Goal: Complete application form

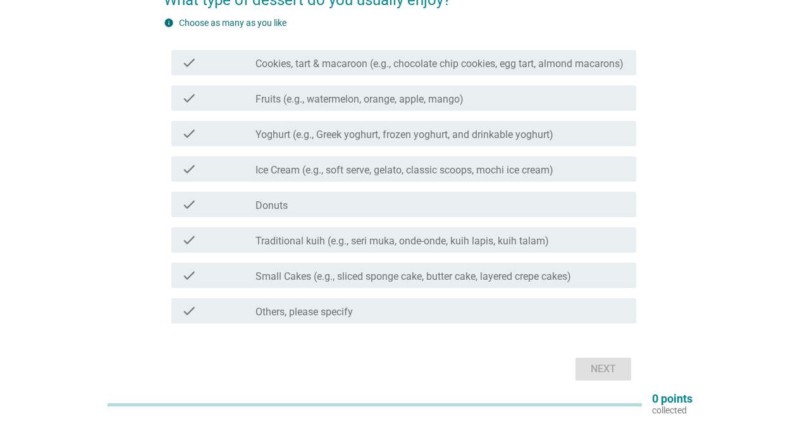
scroll to position [63, 0]
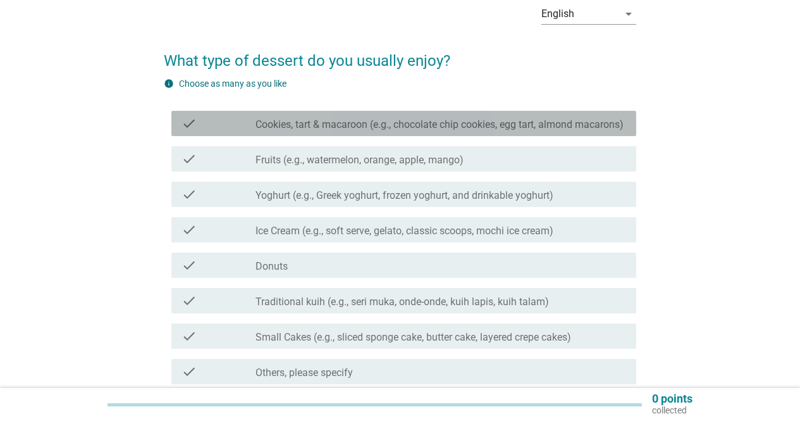
click at [319, 126] on label "Cookies, tart & macaroon (e.g., chocolate chip cookies, egg tart, almond macaro…" at bounding box center [439, 124] width 368 height 13
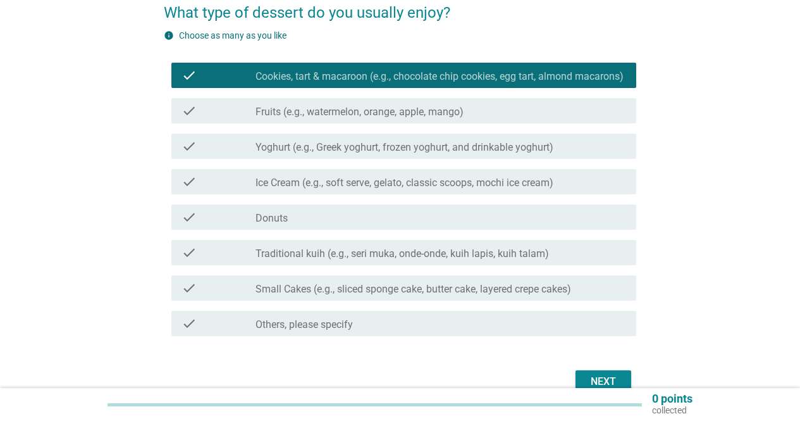
scroll to position [126, 0]
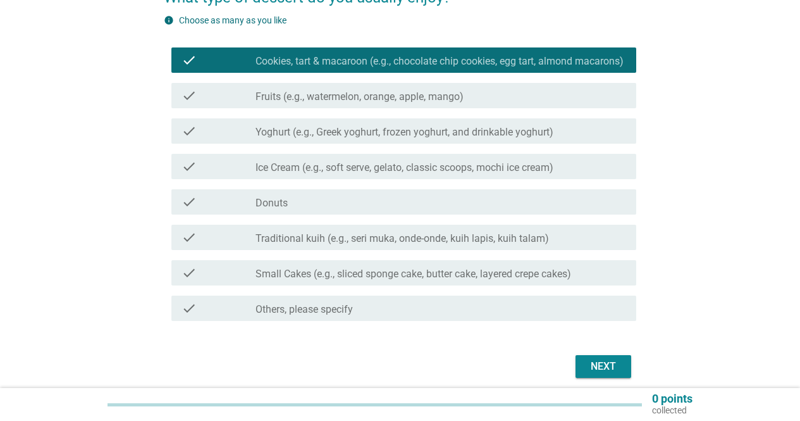
click at [332, 174] on label "Ice Cream (e.g., soft serve, gelato, classic scoops, mochi ice cream)" at bounding box center [404, 167] width 298 height 13
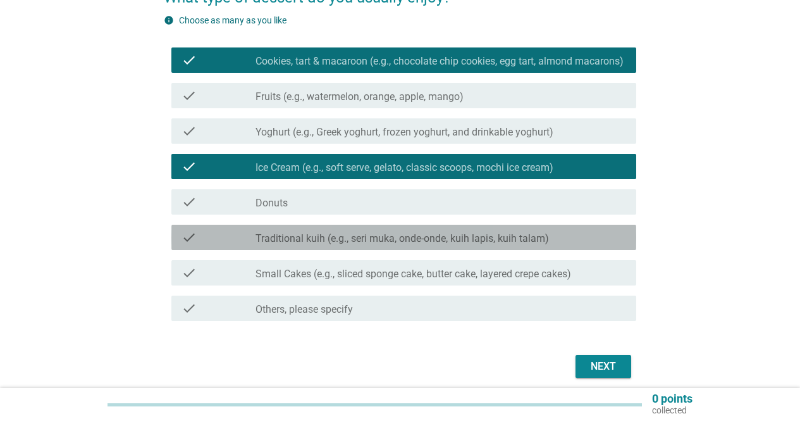
click at [355, 245] on label "Traditional kuih (e.g., seri muka, onde-onde, kuih lapis, kuih talam)" at bounding box center [401, 238] width 293 height 13
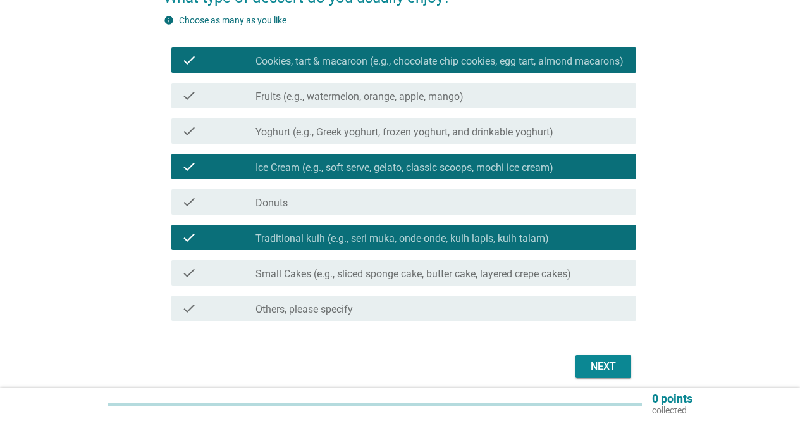
click at [314, 209] on div "check_box_outline_blank Donuts" at bounding box center [440, 201] width 371 height 15
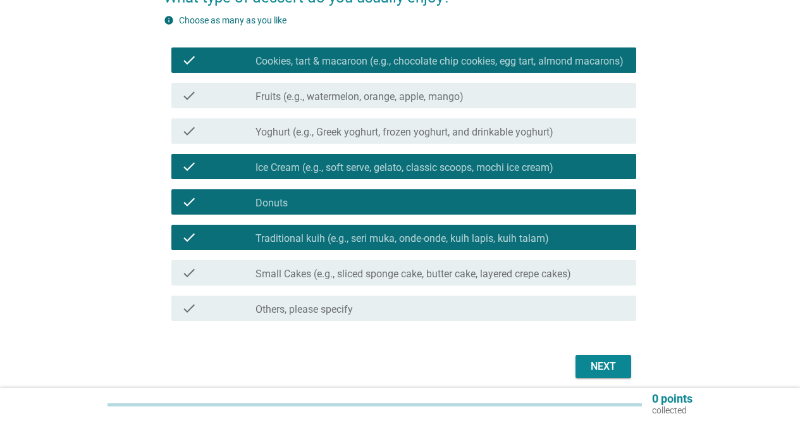
click at [586, 372] on div "Next" at bounding box center [603, 366] width 35 height 15
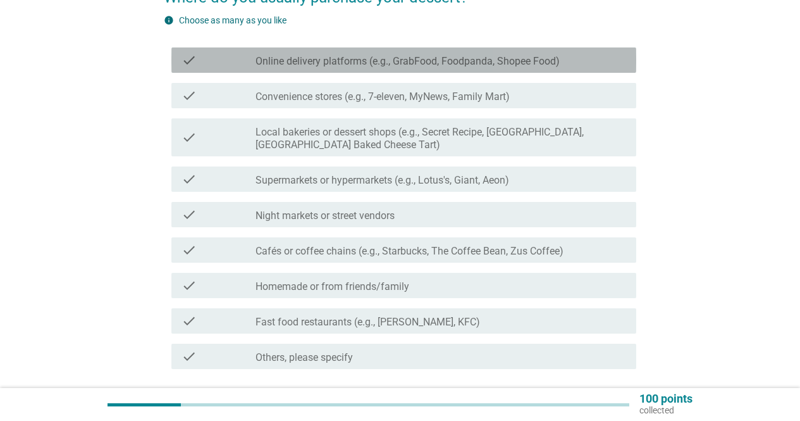
click at [329, 62] on label "Online delivery platforms (e.g., GrabFood, Foodpanda, Shopee Food)" at bounding box center [407, 61] width 304 height 13
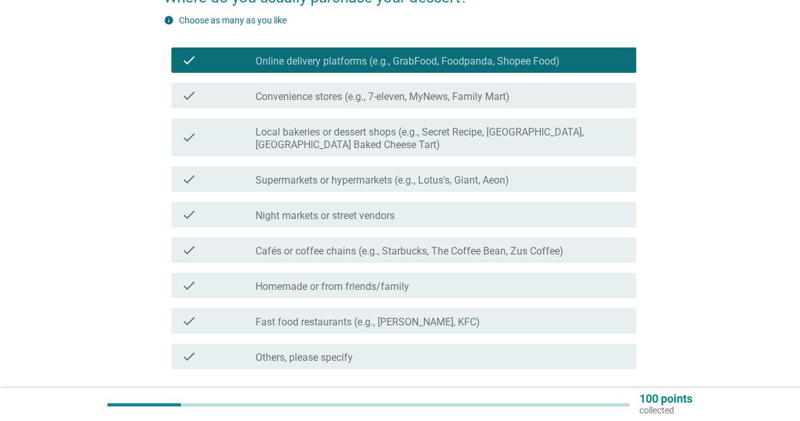
click at [328, 94] on label "Convenience stores (e.g., 7-eleven, MyNews, Family Mart)" at bounding box center [382, 96] width 254 height 13
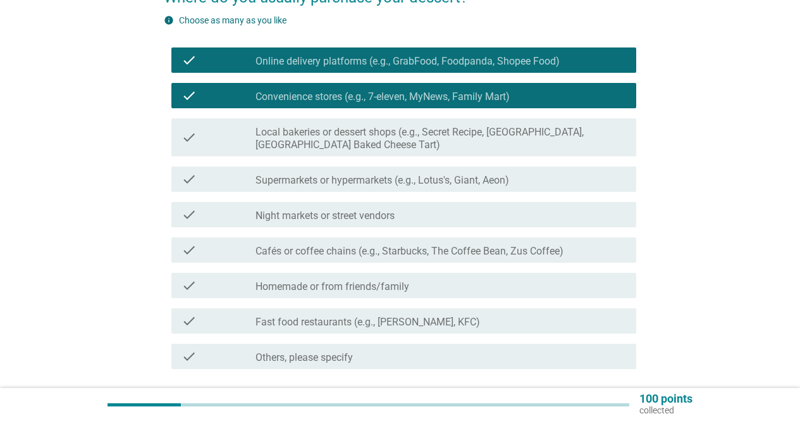
click at [342, 178] on label "Supermarkets or hypermarkets (e.g., Lotus's, Giant, Aeon)" at bounding box center [382, 180] width 254 height 13
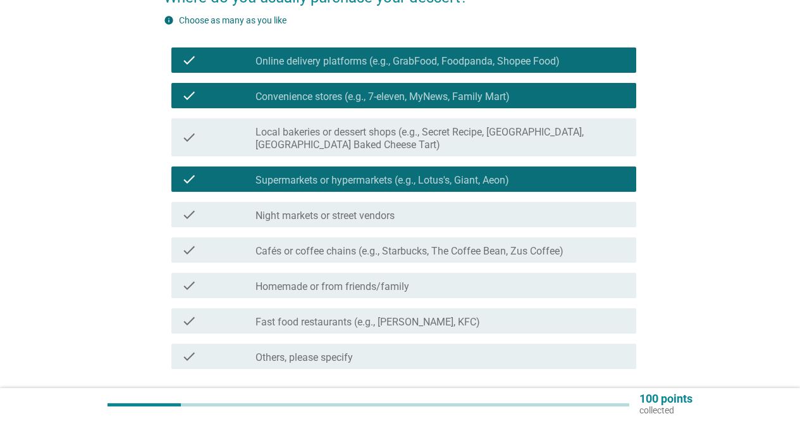
click at [350, 247] on label "Cafés or coffee chains (e.g., Starbucks, The Coffee Bean, Zus Coffee)" at bounding box center [409, 251] width 308 height 13
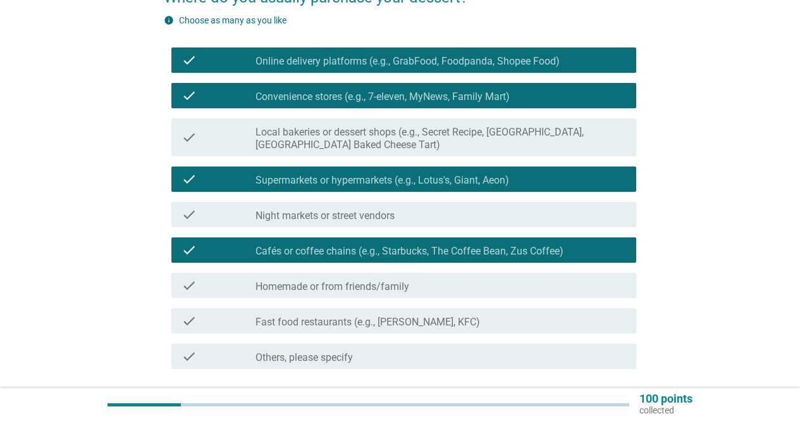
click at [367, 316] on label "Fast food restaurants (e.g., [PERSON_NAME], KFC)" at bounding box center [367, 322] width 225 height 13
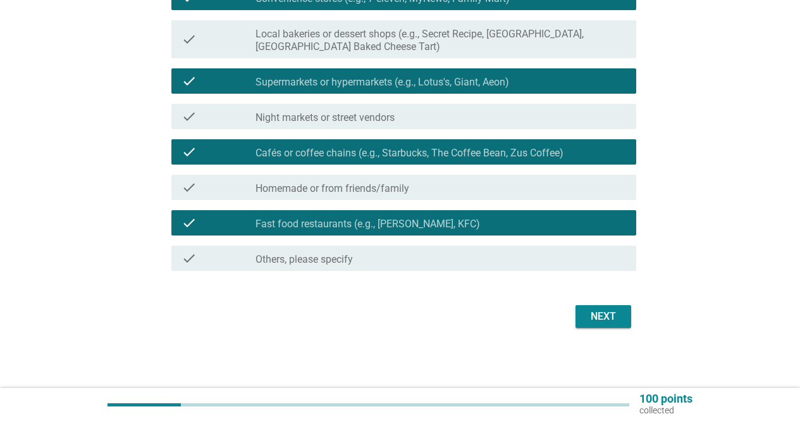
scroll to position [225, 0]
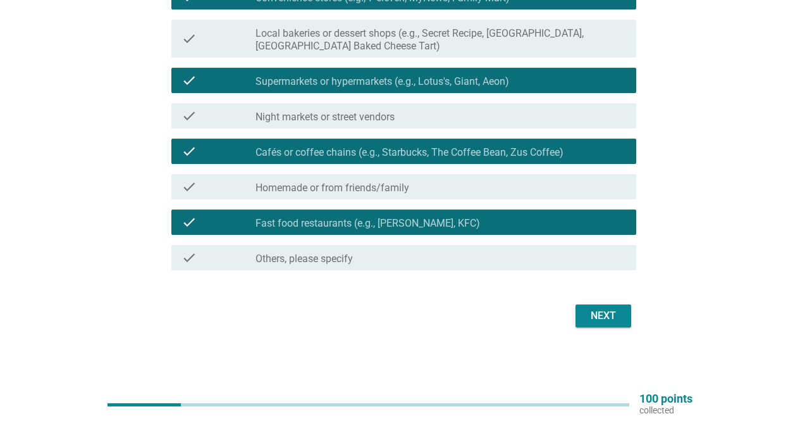
click at [609, 319] on div "Next" at bounding box center [603, 315] width 35 height 15
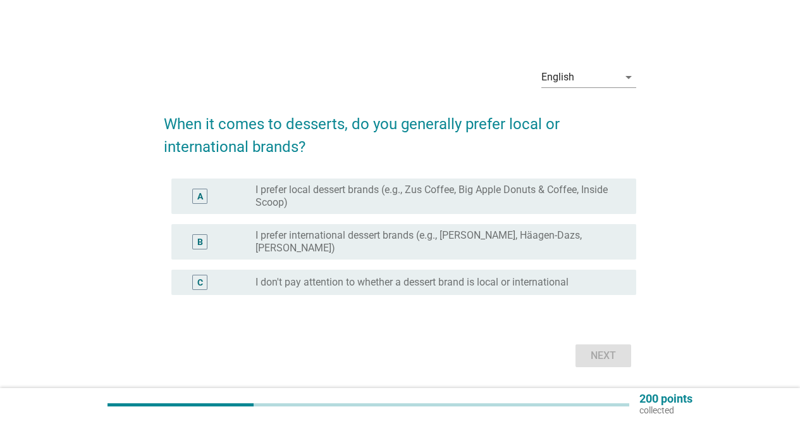
click at [376, 295] on div "C radio_button_unchecked I don't pay attention to whether a dessert brand is lo…" at bounding box center [400, 281] width 472 height 35
click at [380, 288] on label "I don't pay attention to whether a dessert brand is local or international" at bounding box center [411, 282] width 313 height 13
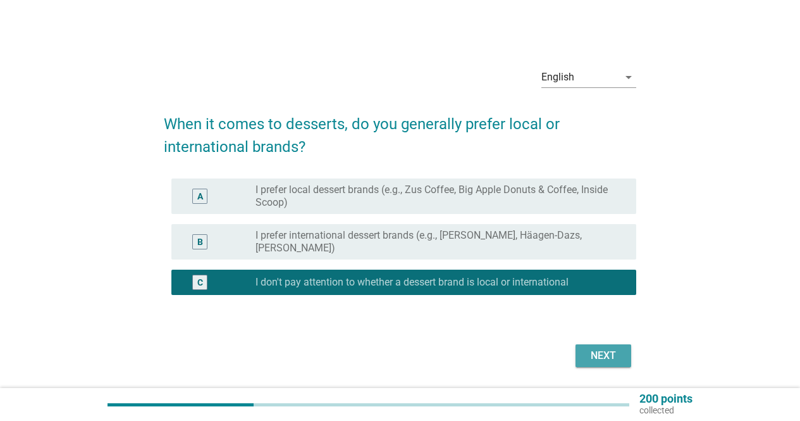
click at [608, 363] on button "Next" at bounding box center [603, 355] width 56 height 23
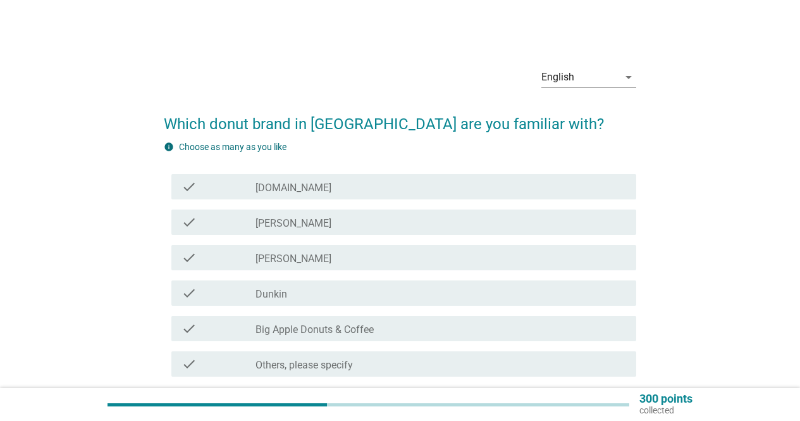
scroll to position [63, 0]
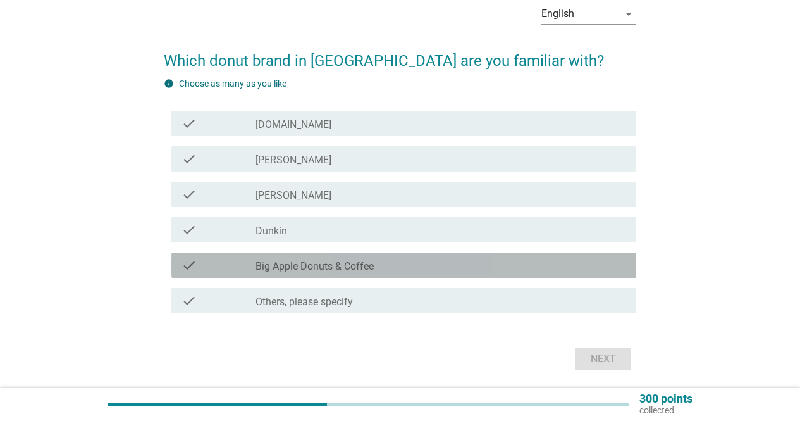
click at [308, 265] on label "Big Apple Donuts & Coffee" at bounding box center [314, 266] width 118 height 13
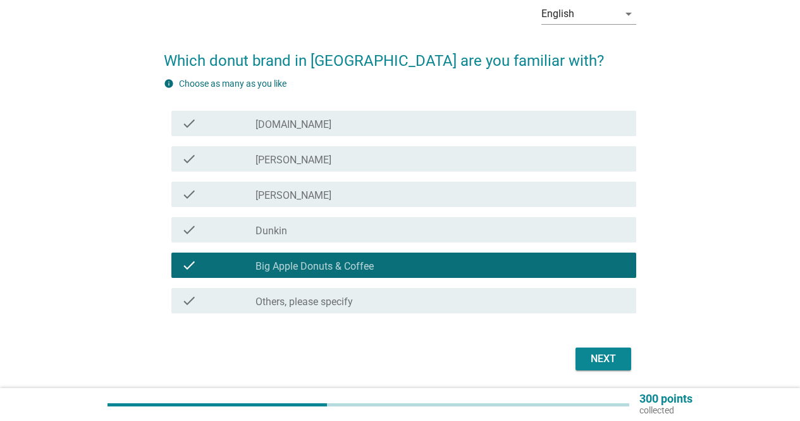
click at [309, 236] on div "check_box_outline_blank Dunkin" at bounding box center [440, 229] width 371 height 15
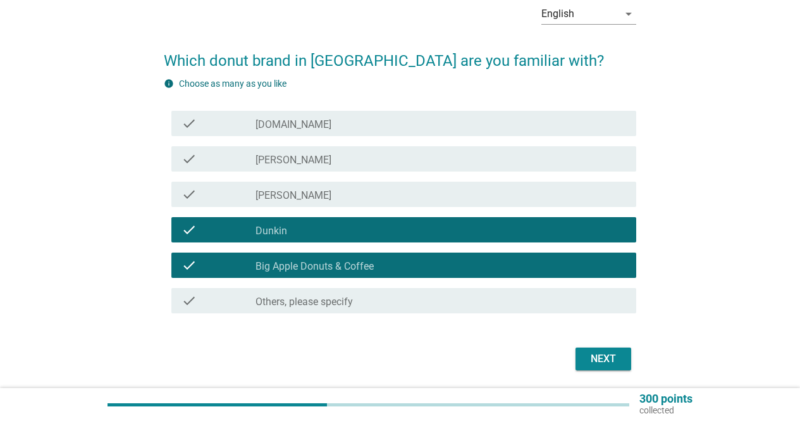
click at [595, 357] on div "Next" at bounding box center [603, 358] width 35 height 15
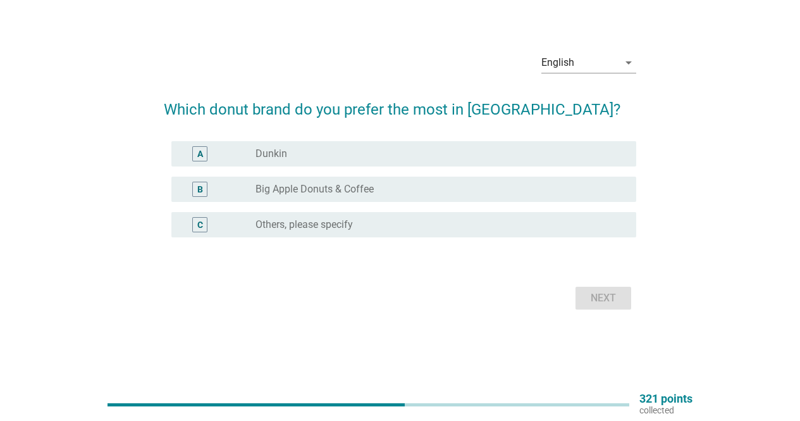
scroll to position [0, 0]
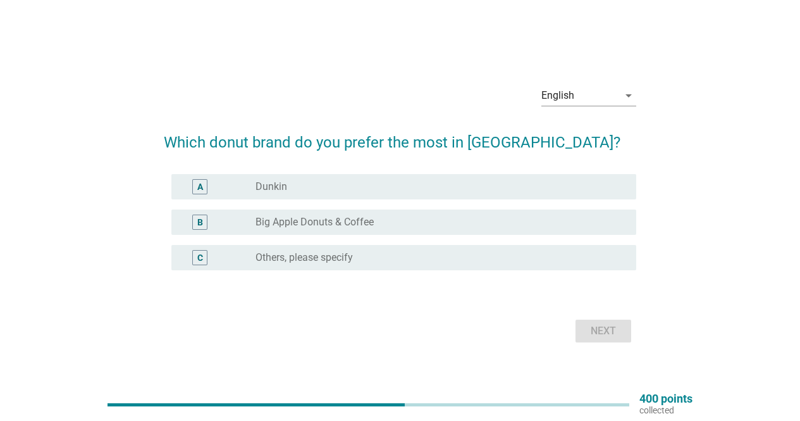
click at [304, 220] on label "Big Apple Donuts & Coffee" at bounding box center [314, 222] width 118 height 13
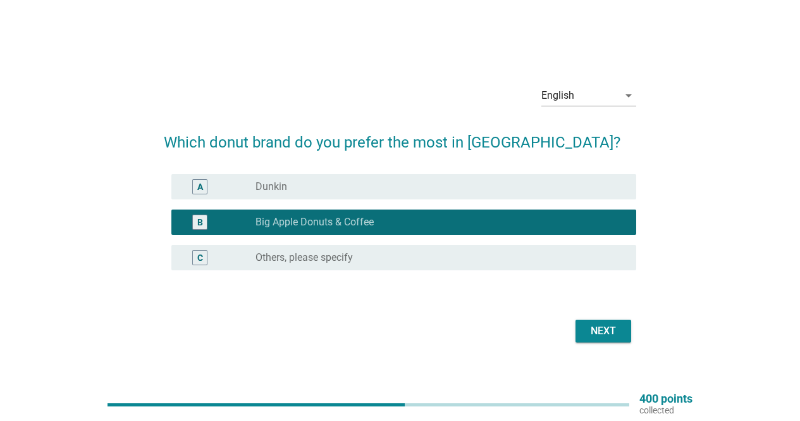
click at [591, 335] on div "Next" at bounding box center [603, 330] width 35 height 15
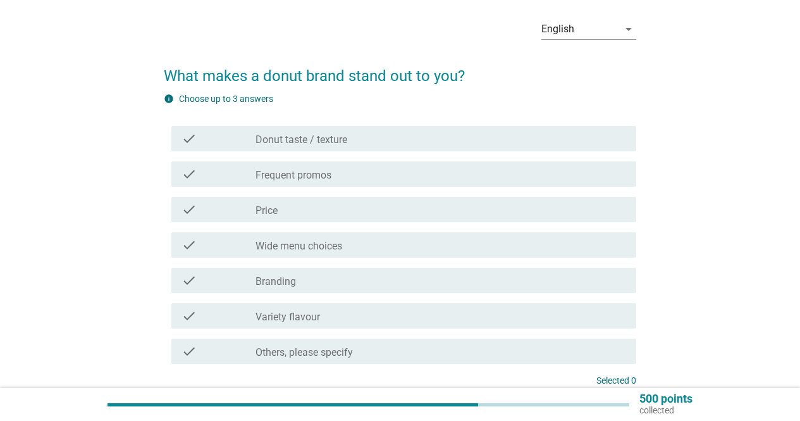
scroll to position [63, 0]
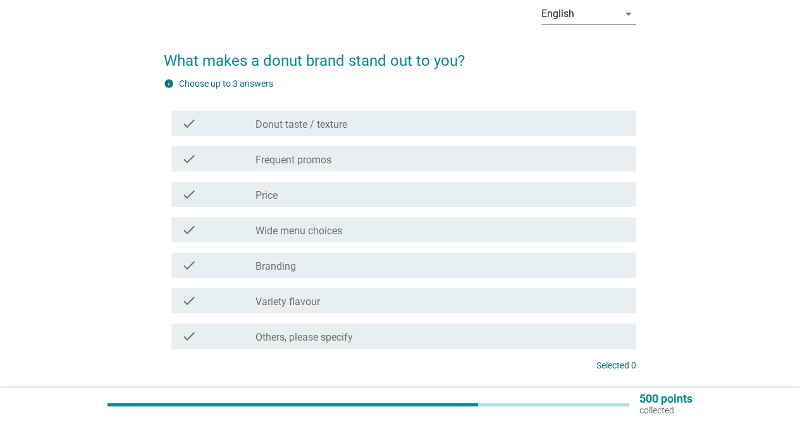
click at [310, 120] on label "Donut taste / texture" at bounding box center [301, 124] width 92 height 13
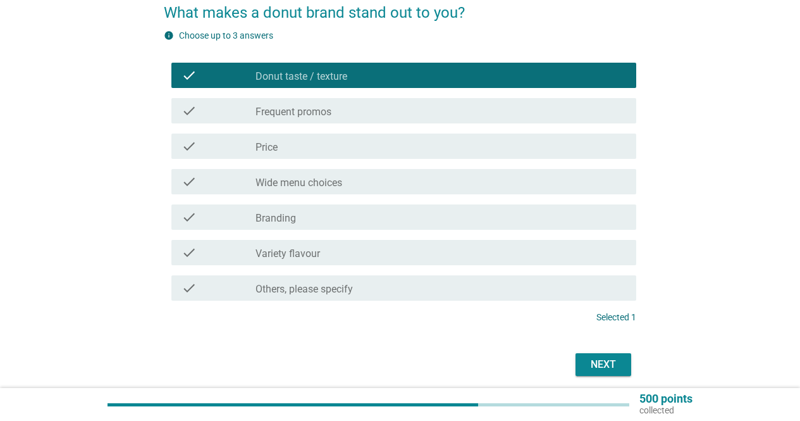
scroll to position [126, 0]
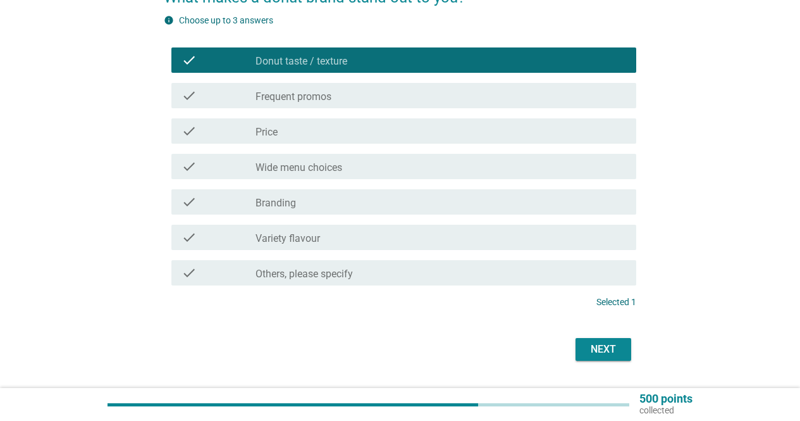
click at [610, 343] on div "Next" at bounding box center [603, 349] width 35 height 15
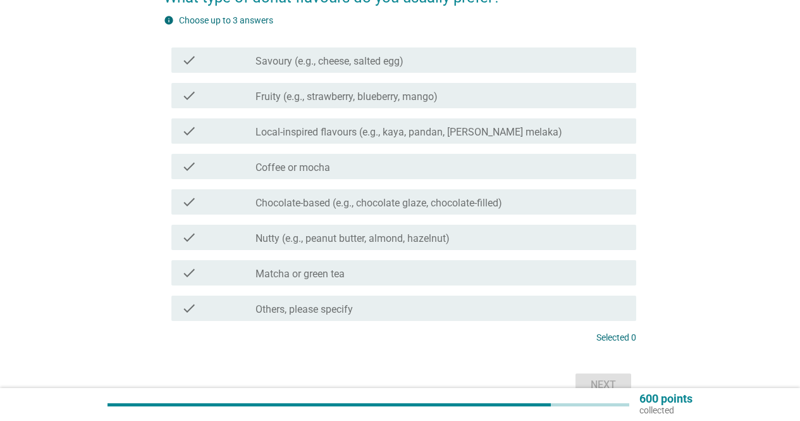
click at [310, 195] on div "check_box_outline_blank Chocolate-based (e.g., chocolate glaze, chocolate-fille…" at bounding box center [440, 201] width 371 height 15
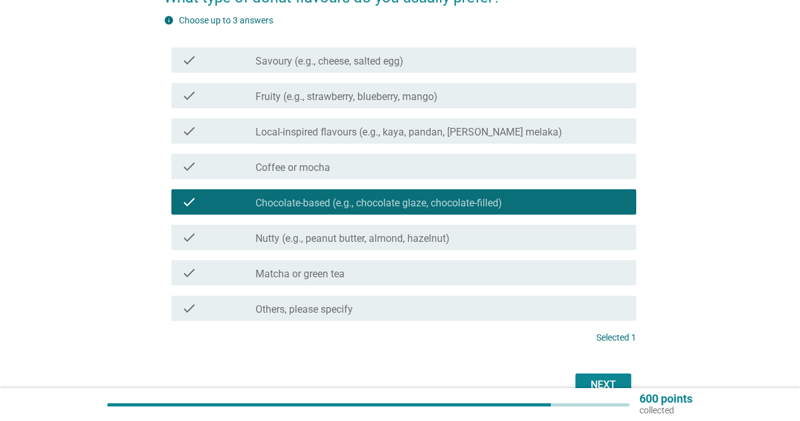
click at [601, 377] on div "Next" at bounding box center [603, 384] width 35 height 15
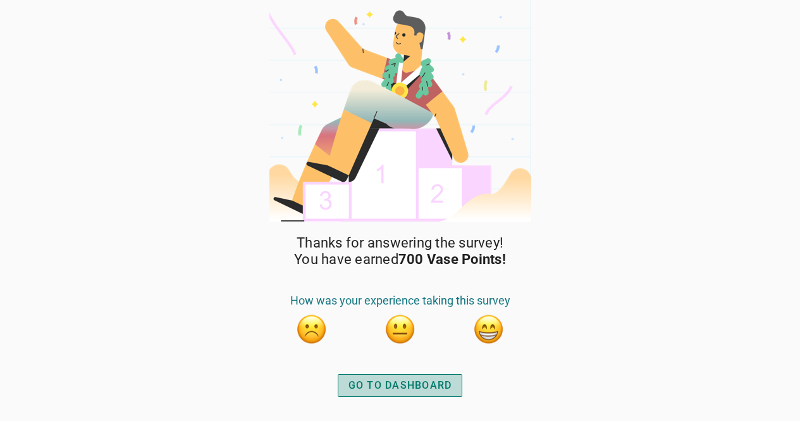
click at [407, 386] on div "GO TO DASHBOARD" at bounding box center [400, 385] width 104 height 15
